Goal: Information Seeking & Learning: Learn about a topic

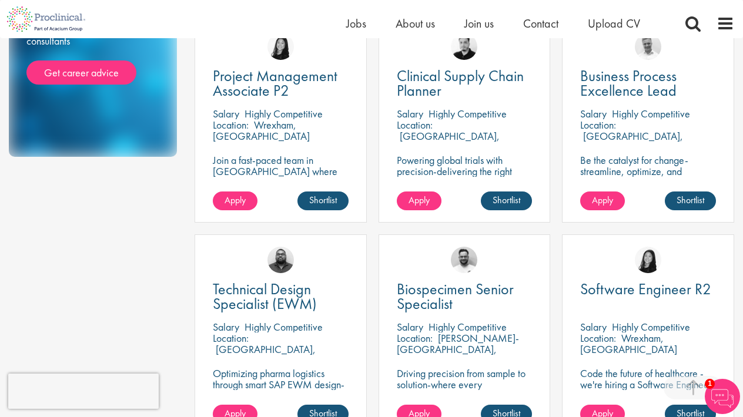
scroll to position [331, 0]
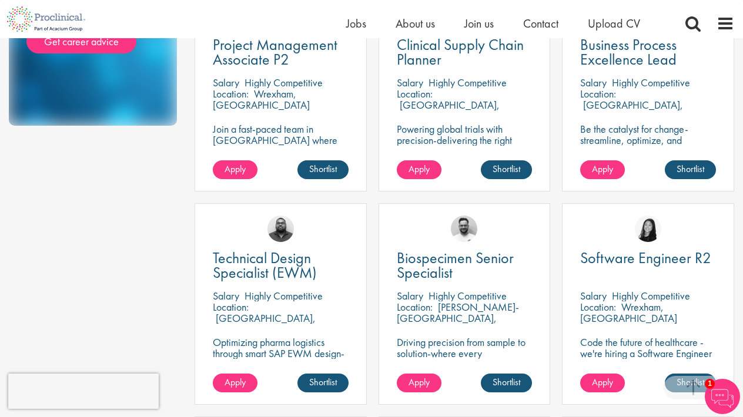
click at [367, 190] on div "Project Management Associate P2 [GEOGRAPHIC_DATA] Highly Competitive Location: …" at bounding box center [281, 96] width 184 height 213
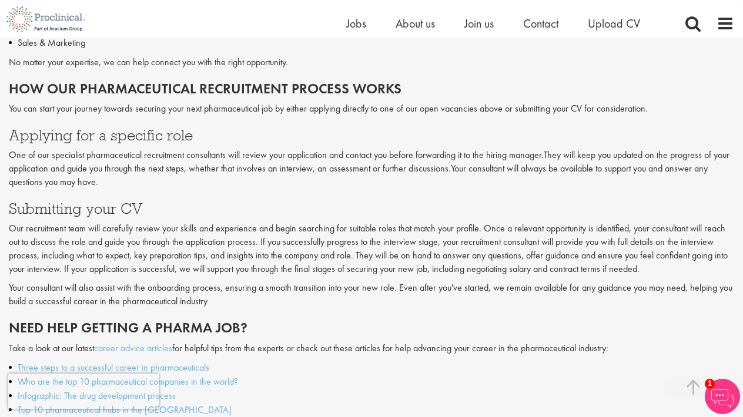
scroll to position [1423, 0]
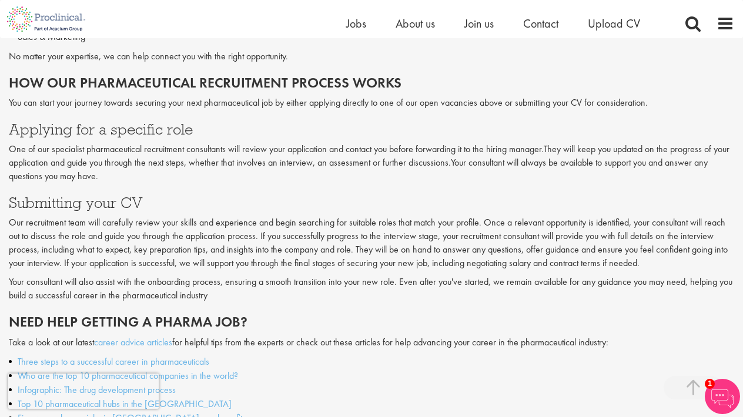
click at [258, 216] on span "Our recruitment team will carefully review your skills and experience and begin…" at bounding box center [368, 242] width 719 height 53
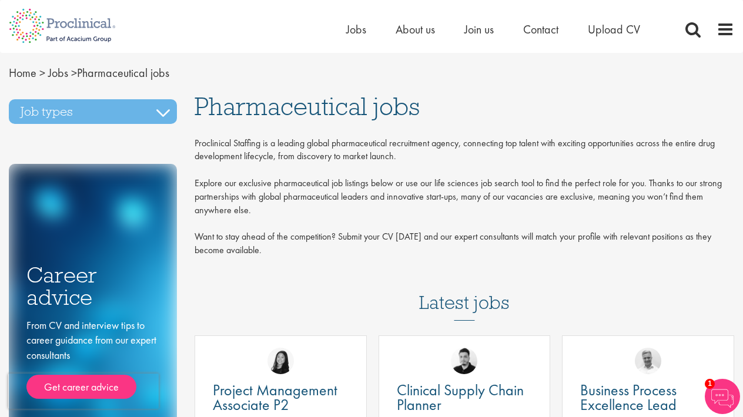
scroll to position [0, 0]
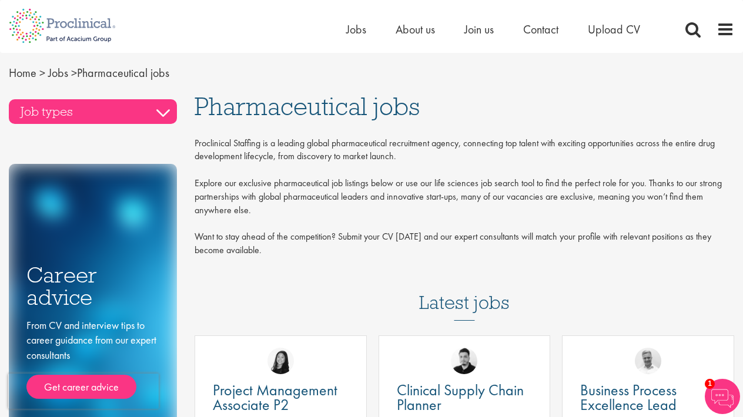
click at [156, 118] on h3 "Job types" at bounding box center [93, 111] width 168 height 25
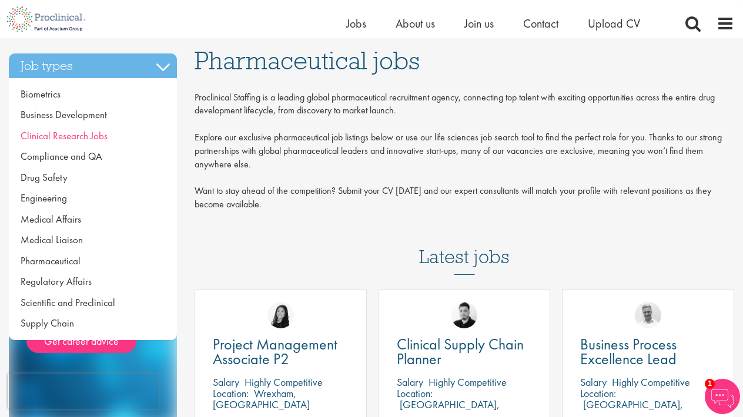
scroll to position [45, 0]
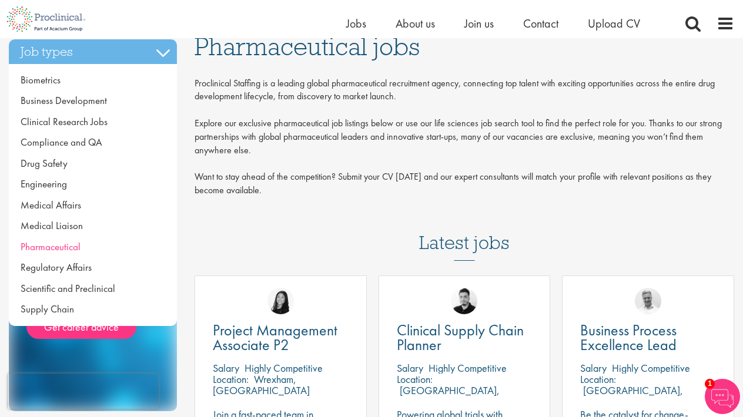
click at [72, 251] on link "Pharmaceutical" at bounding box center [93, 247] width 168 height 21
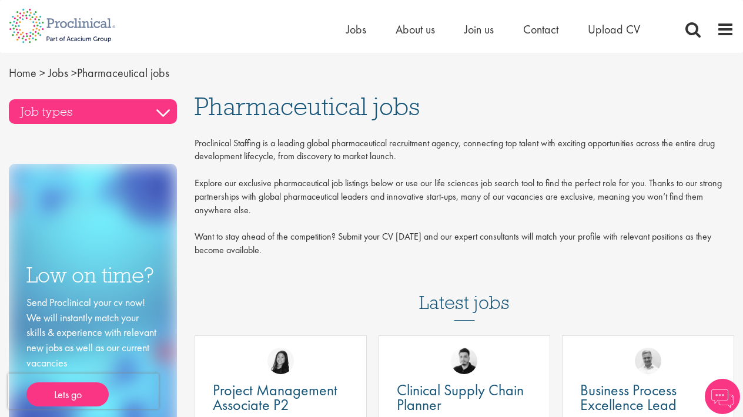
click at [163, 115] on h3 "Job types" at bounding box center [93, 111] width 168 height 25
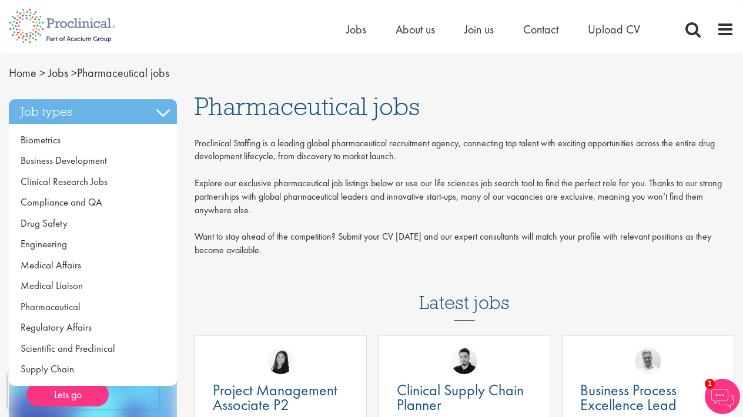
click at [177, 112] on div "Job types Biometrics Business Development Clinical Research Jobs Compliance and…" at bounding box center [93, 282] width 186 height 378
